Goal: Information Seeking & Learning: Understand process/instructions

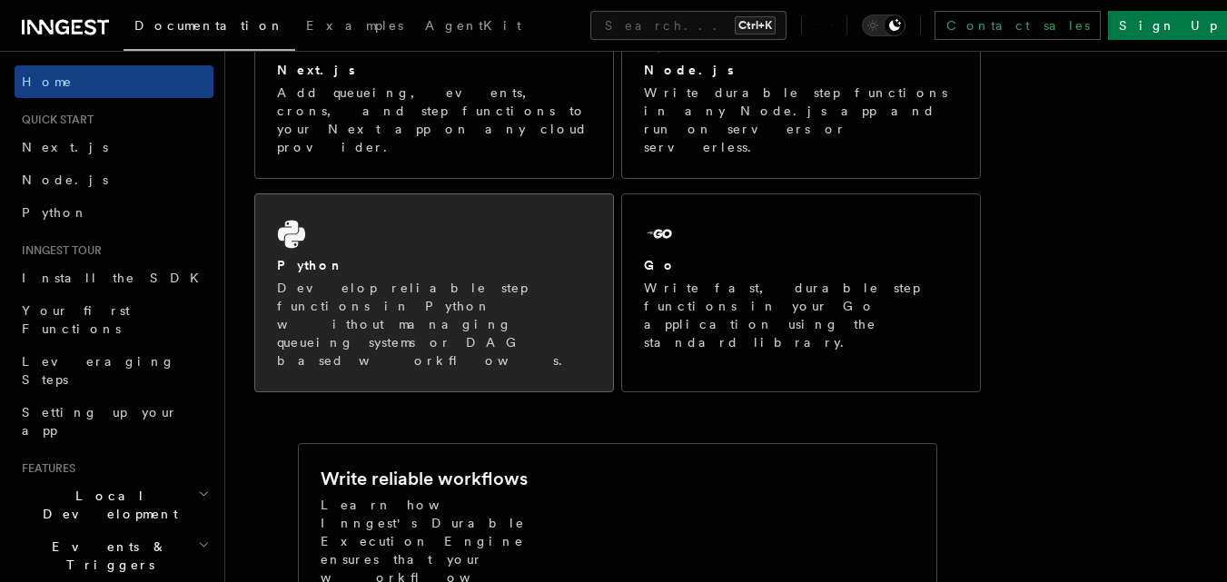
scroll to position [385, 0]
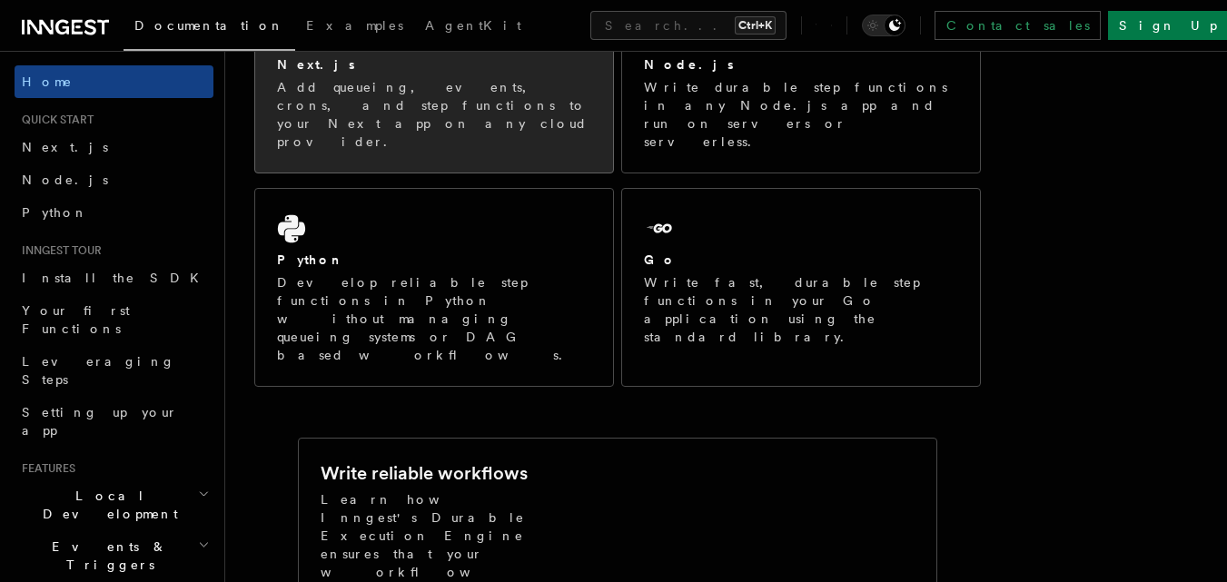
click at [511, 116] on div "Next.js Add queueing, events, crons, and step functions to your Next app on any…" at bounding box center [434, 83] width 358 height 179
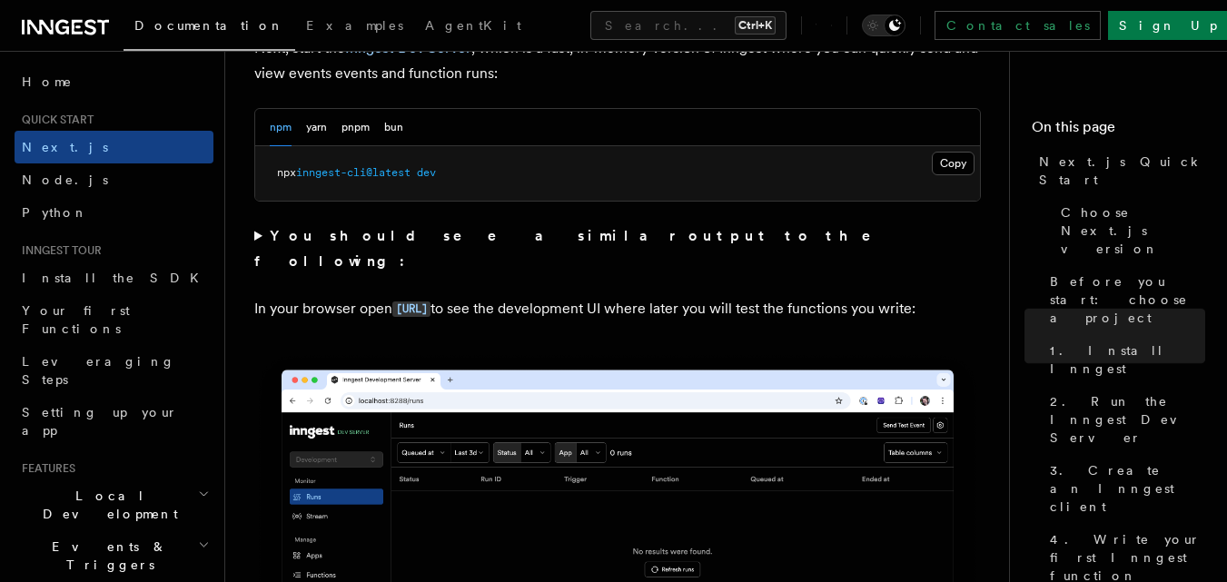
scroll to position [1355, 0]
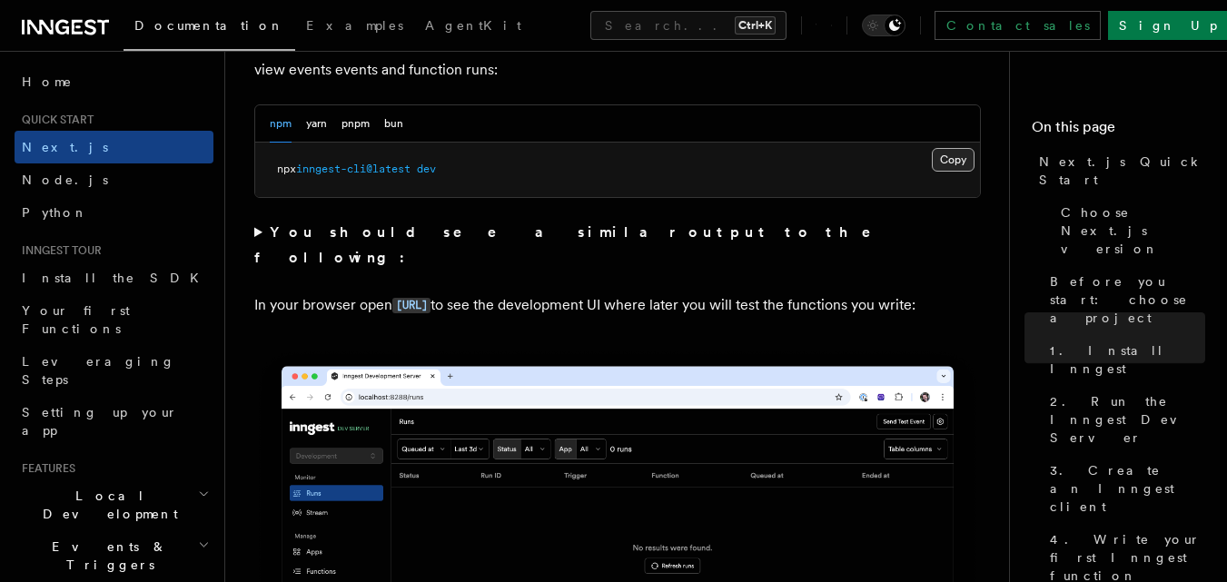
click at [952, 157] on button "Copy Copied" at bounding box center [952, 160] width 43 height 24
click at [966, 159] on button "Copy Copied" at bounding box center [952, 160] width 43 height 24
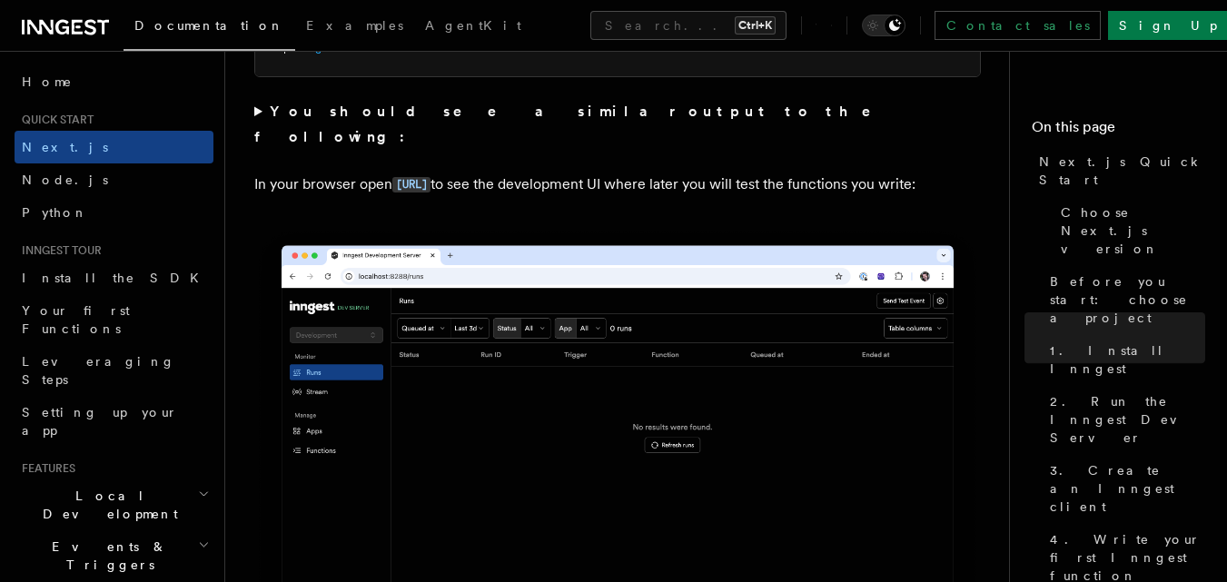
scroll to position [1469, 0]
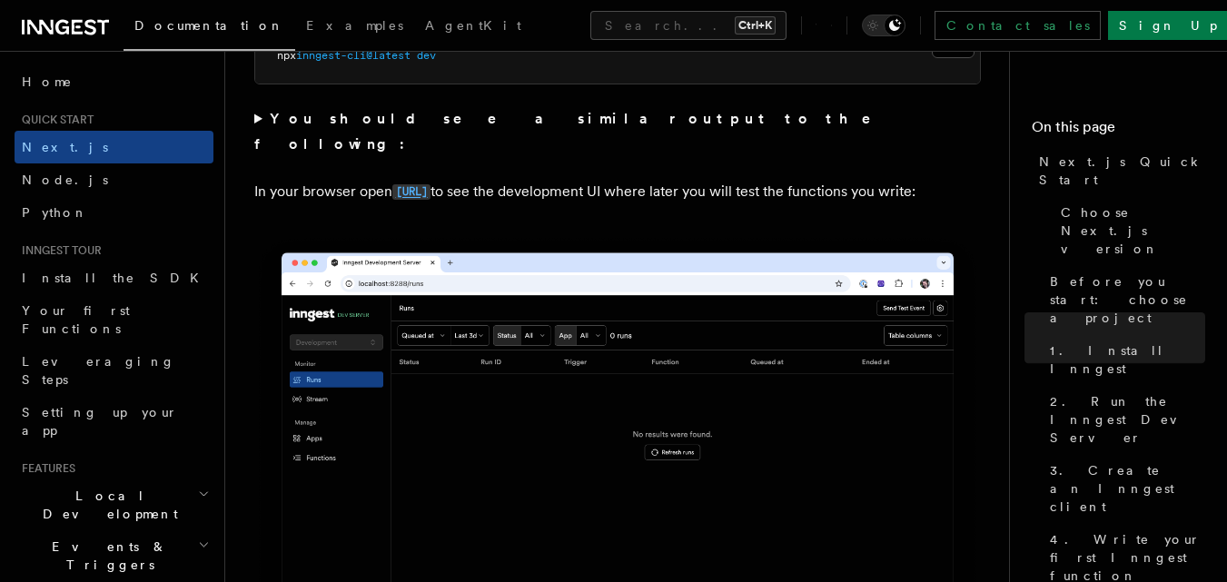
click at [430, 182] on link "[URL]" at bounding box center [411, 190] width 38 height 17
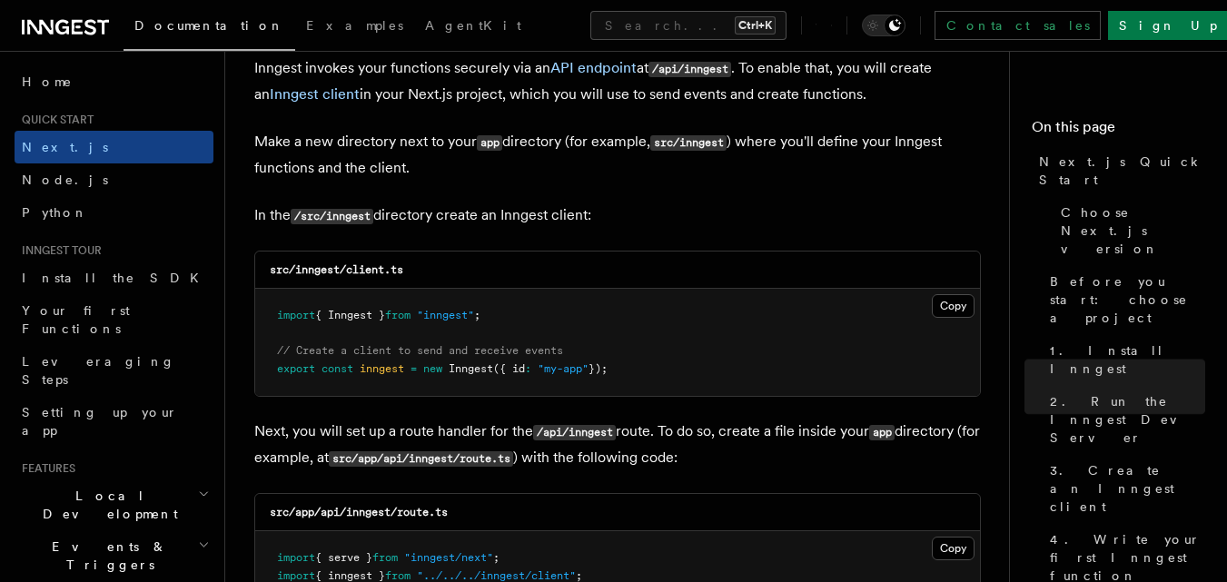
scroll to position [2209, 0]
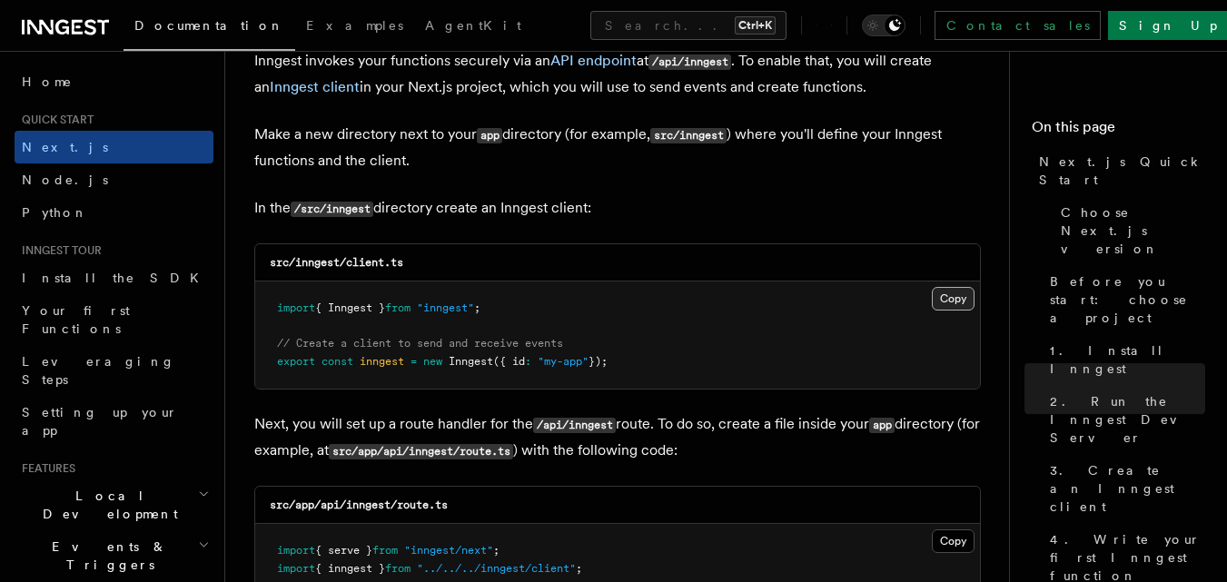
click at [965, 299] on button "Copy Copied" at bounding box center [952, 299] width 43 height 24
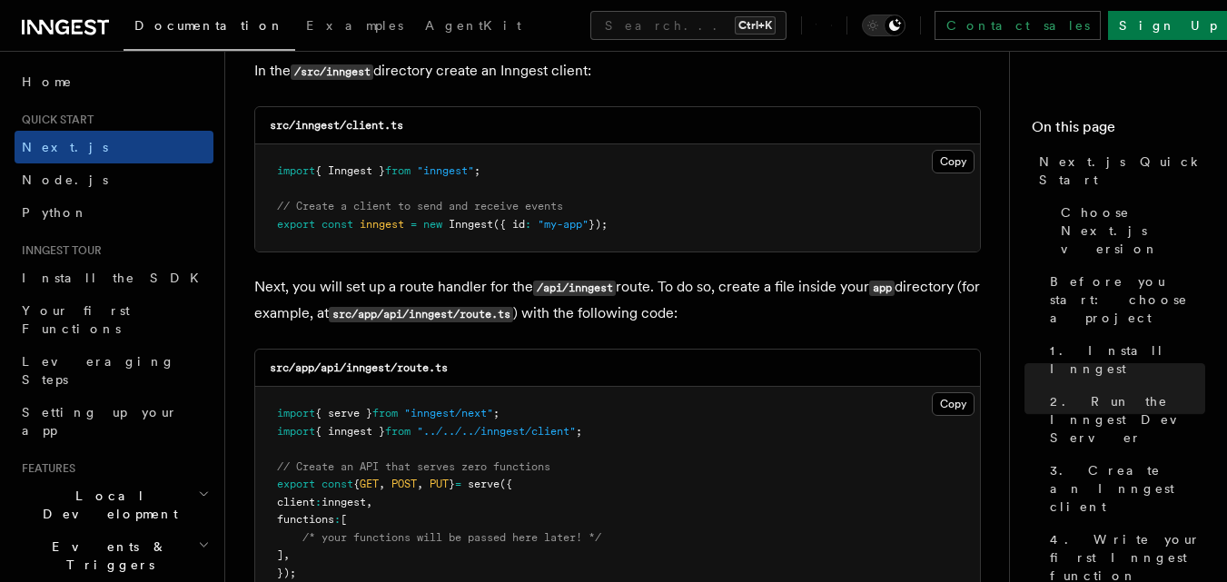
scroll to position [2376, 0]
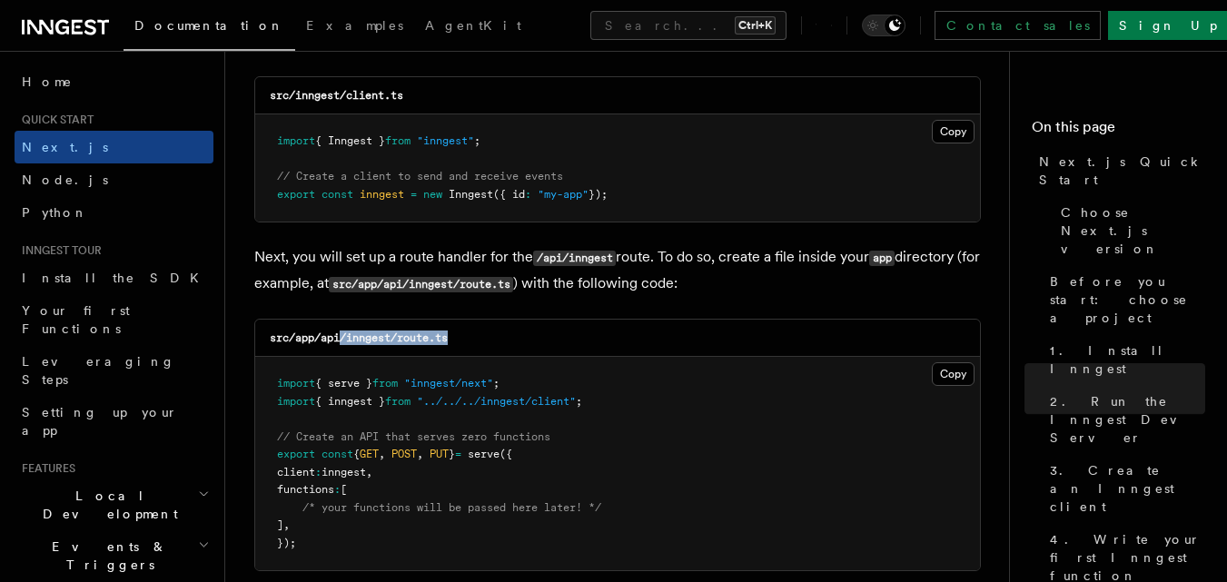
drag, startPoint x: 453, startPoint y: 334, endPoint x: 343, endPoint y: 330, distance: 109.9
click at [343, 330] on div "src/app/api/inngest/route.ts" at bounding box center [617, 338] width 724 height 37
click at [350, 340] on code "src/app/api/inngest/route.ts" at bounding box center [359, 337] width 178 height 13
drag, startPoint x: 350, startPoint y: 340, endPoint x: 453, endPoint y: 349, distance: 103.9
click at [453, 349] on div "src/app/api/inngest/route.ts" at bounding box center [617, 338] width 724 height 37
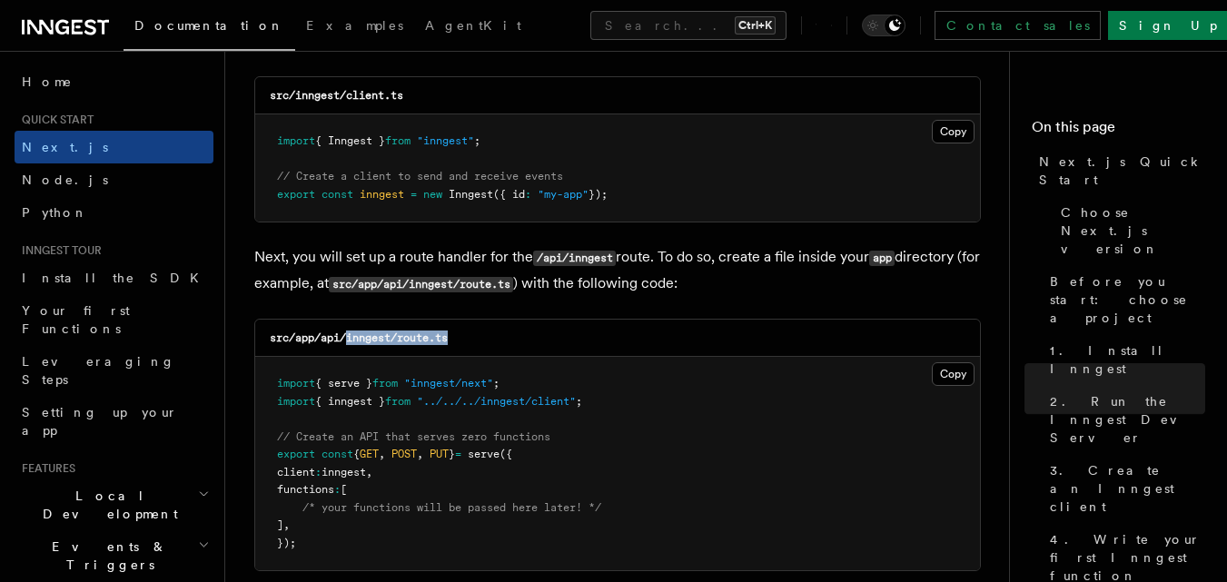
copy code "inngest/route.ts"
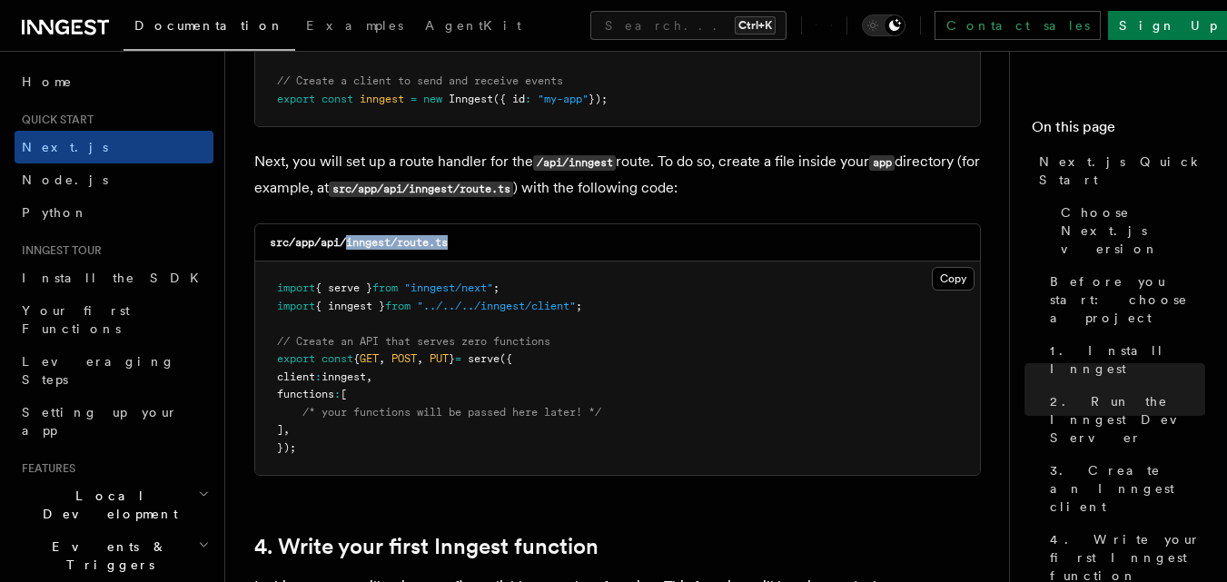
scroll to position [2482, 0]
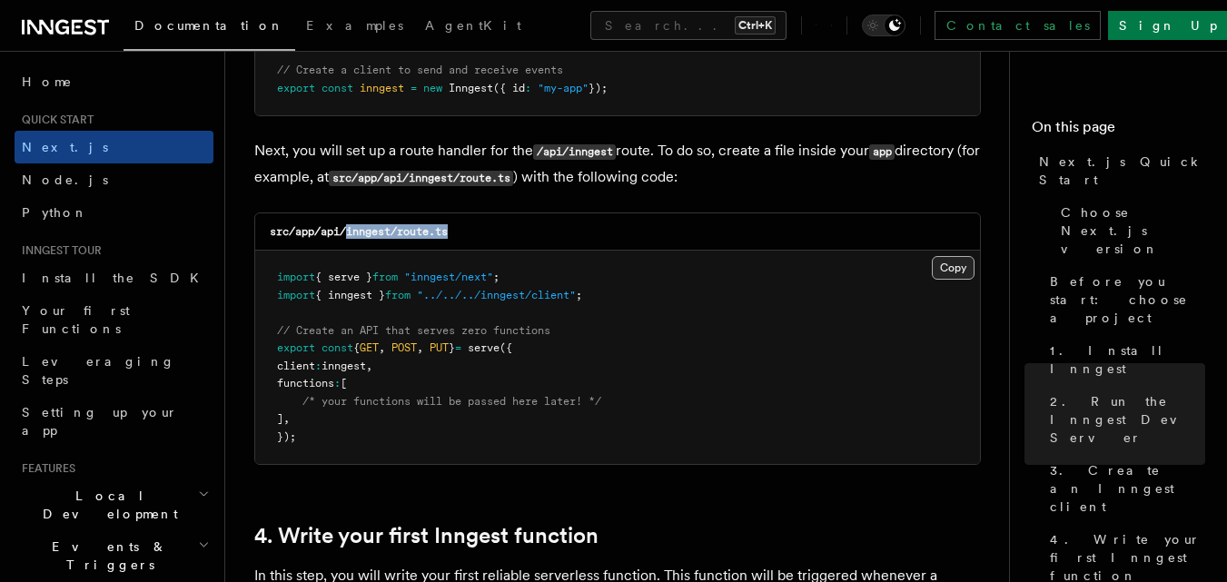
click at [956, 257] on button "Copy Copied" at bounding box center [952, 268] width 43 height 24
click at [952, 269] on button "Copy Copied" at bounding box center [952, 268] width 43 height 24
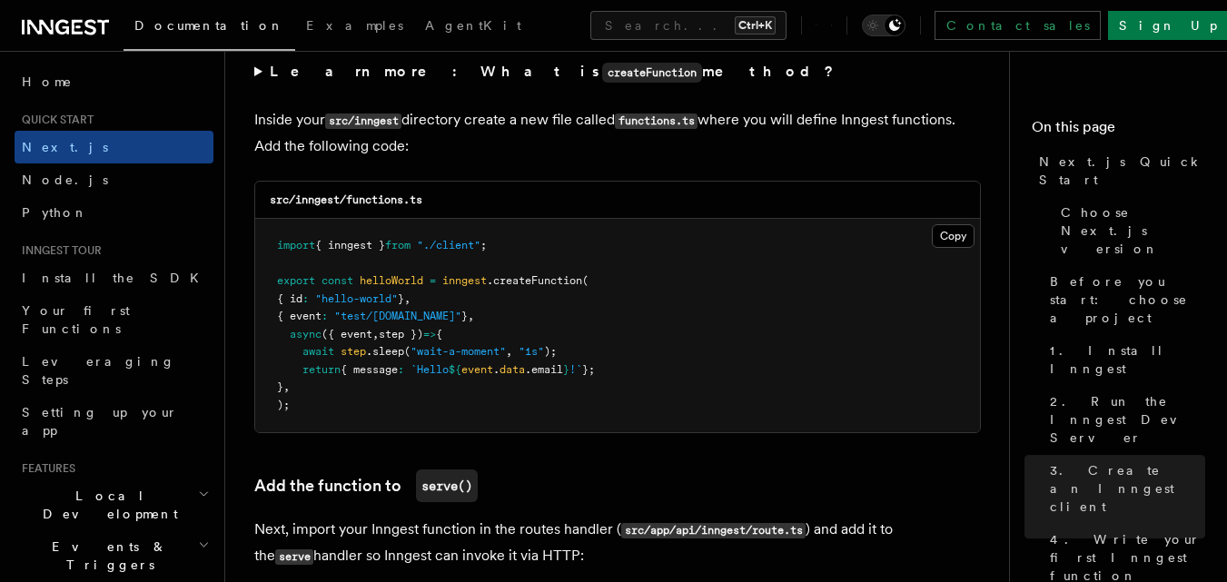
scroll to position [3198, 0]
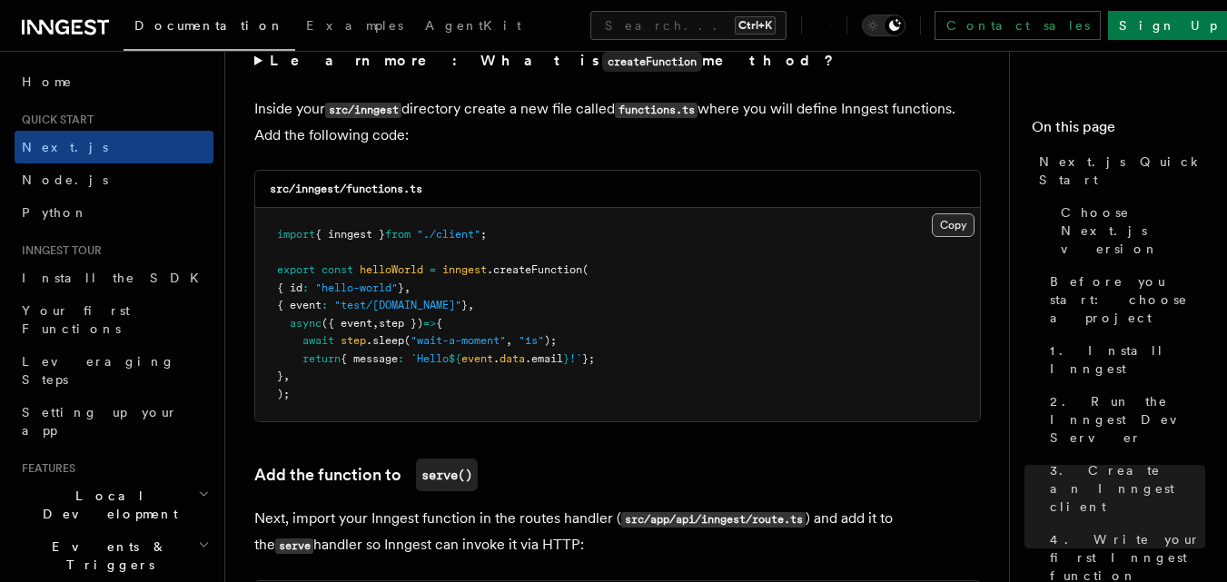
click at [962, 235] on button "Copy Copied" at bounding box center [952, 225] width 43 height 24
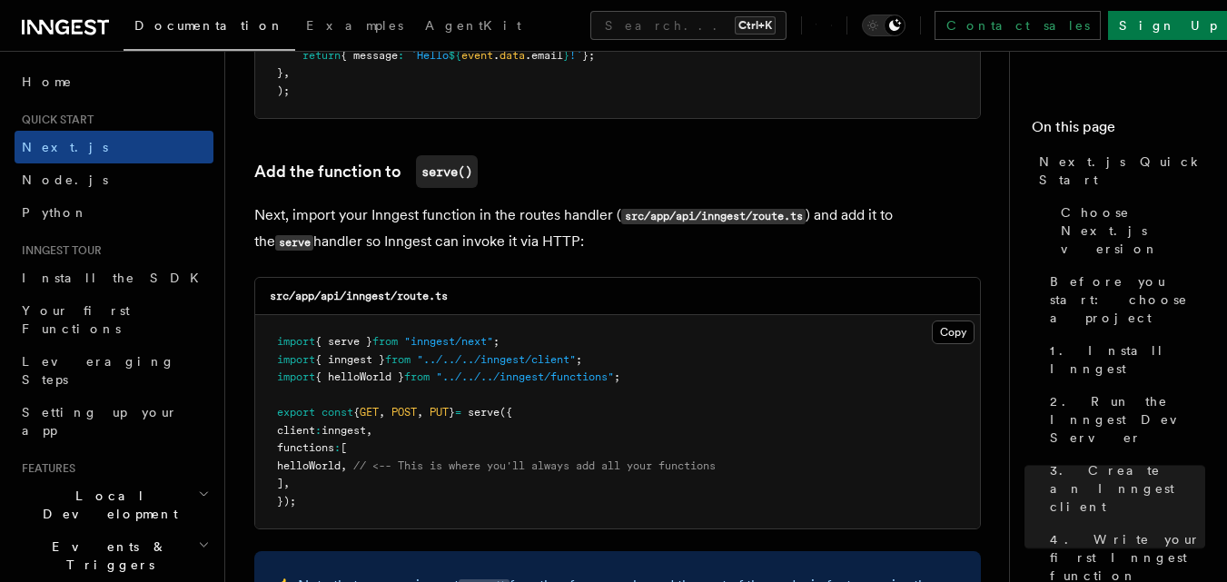
scroll to position [3619, 0]
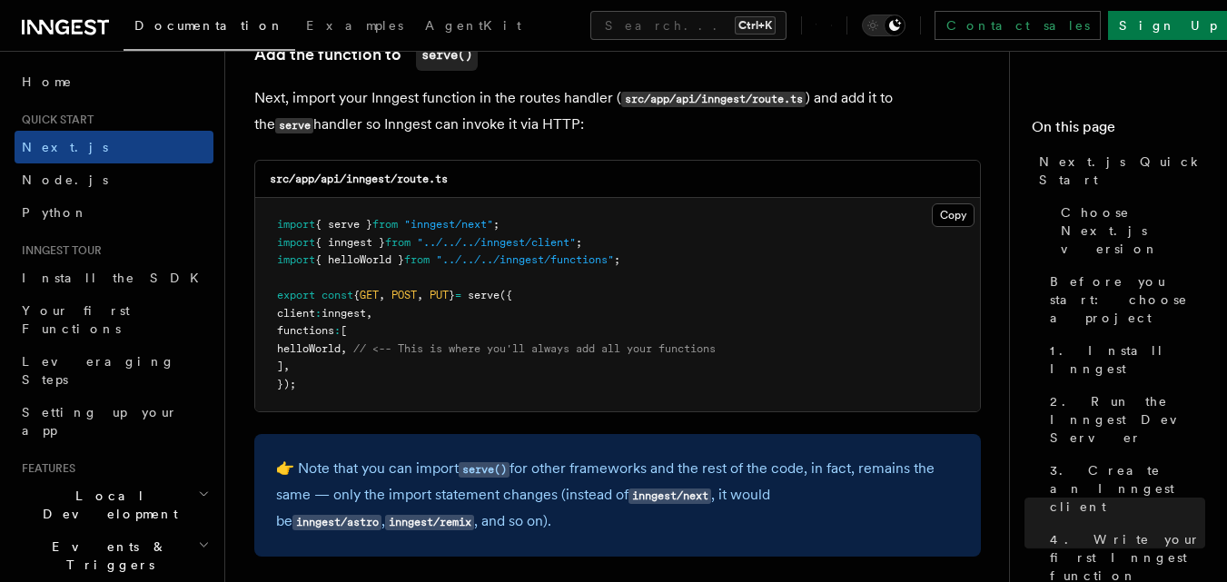
drag, startPoint x: 370, startPoint y: 343, endPoint x: 284, endPoint y: 356, distance: 87.2
click at [284, 356] on pre "import { serve } from "inngest/next" ; import { inngest } from "../../../innges…" at bounding box center [617, 304] width 724 height 213
copy span "helloWorld"
click at [960, 204] on button "Copy Copied" at bounding box center [952, 215] width 43 height 24
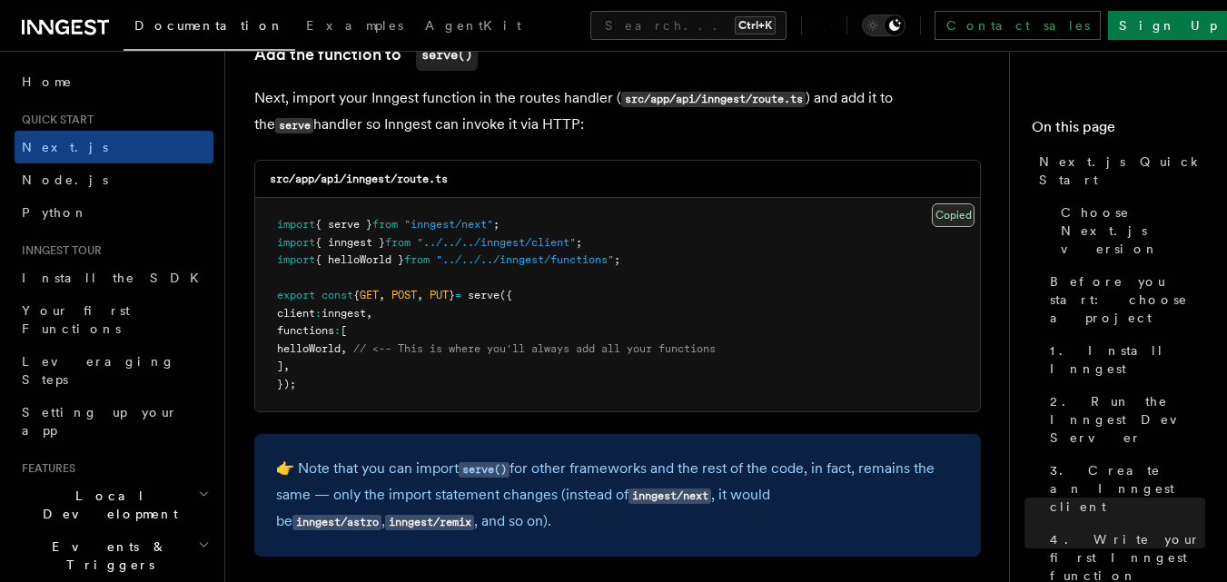
click at [960, 204] on button "Copy Copied" at bounding box center [952, 215] width 43 height 24
